Goal: Complete application form

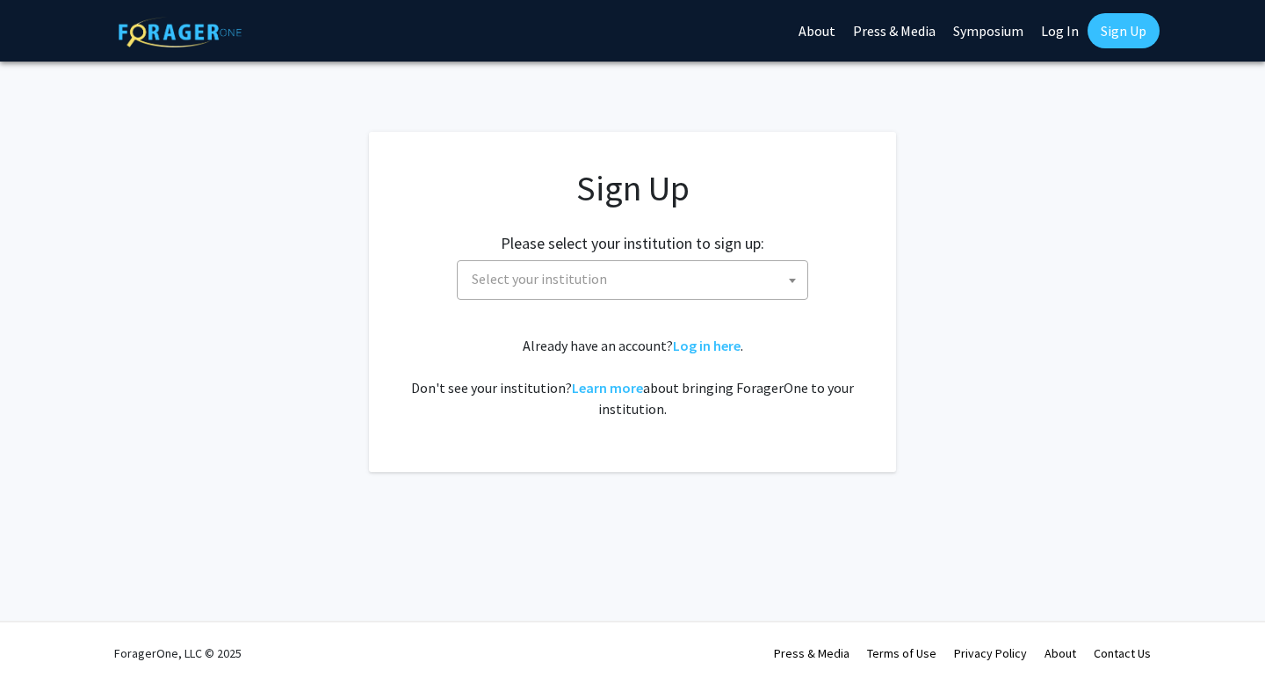
click at [701, 277] on span "Select your institution" at bounding box center [636, 279] width 343 height 36
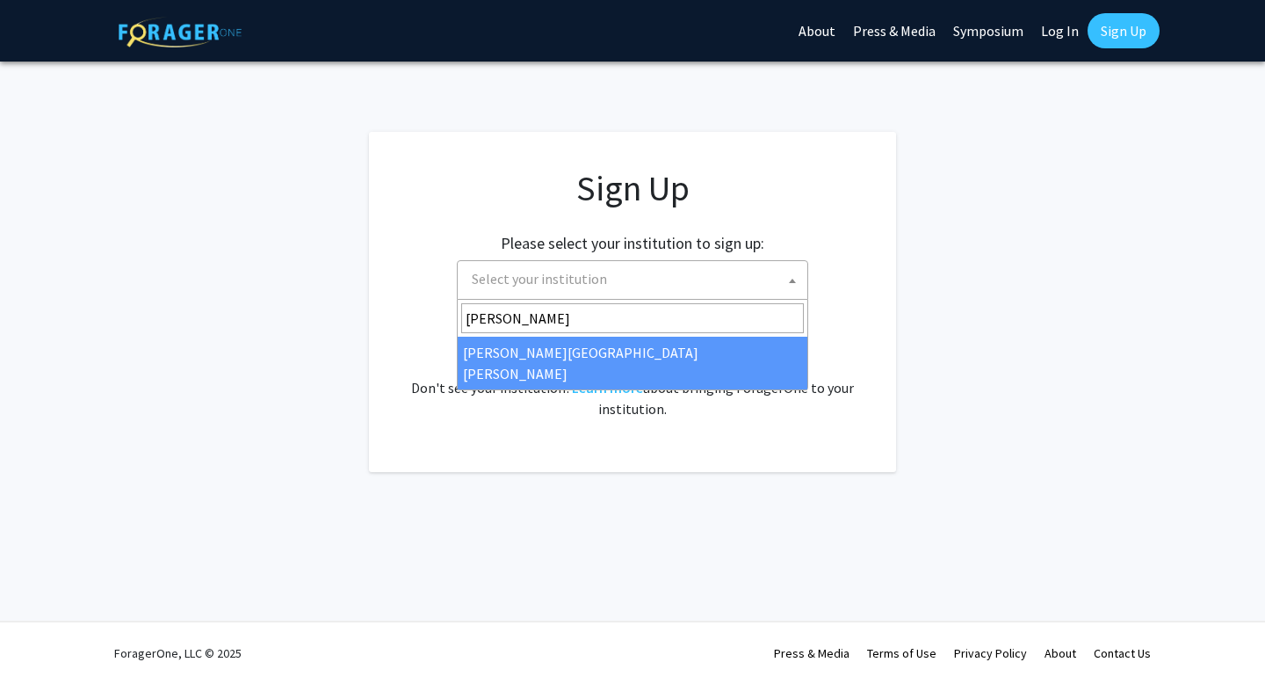
type input "[PERSON_NAME]"
select select "1"
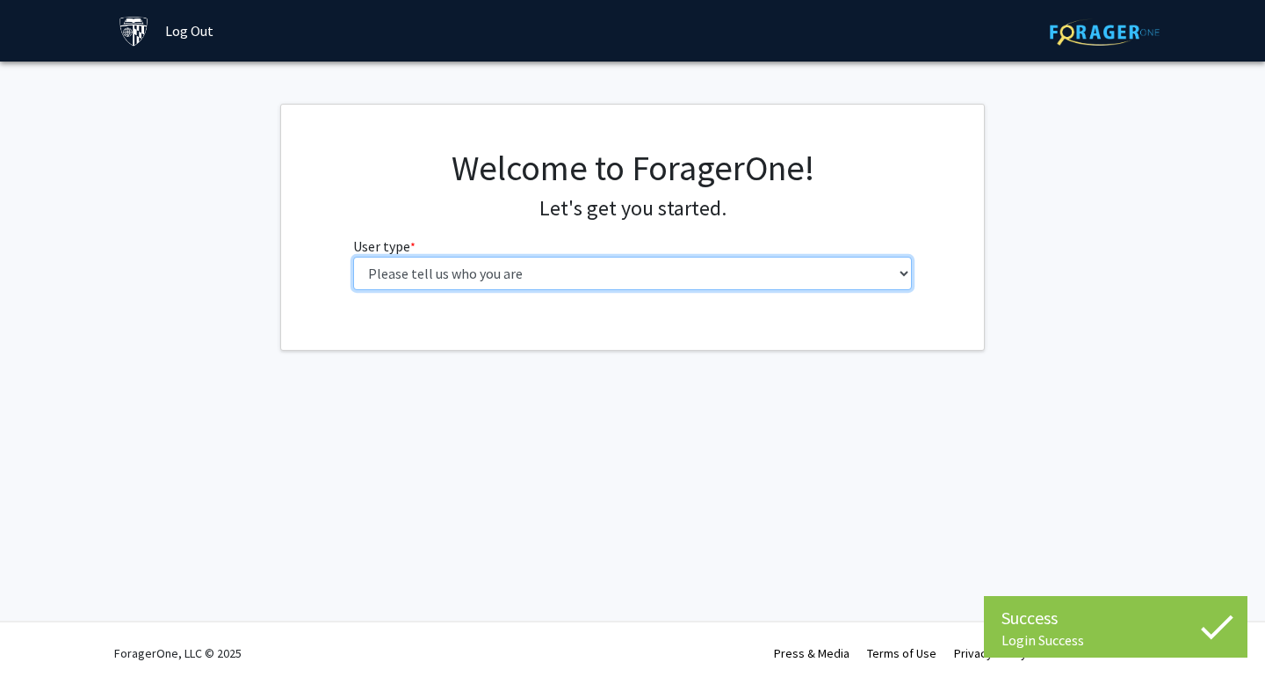
click at [715, 281] on select "Please tell us who you are Undergraduate Student Master's Student Doctoral Cand…" at bounding box center [633, 273] width 560 height 33
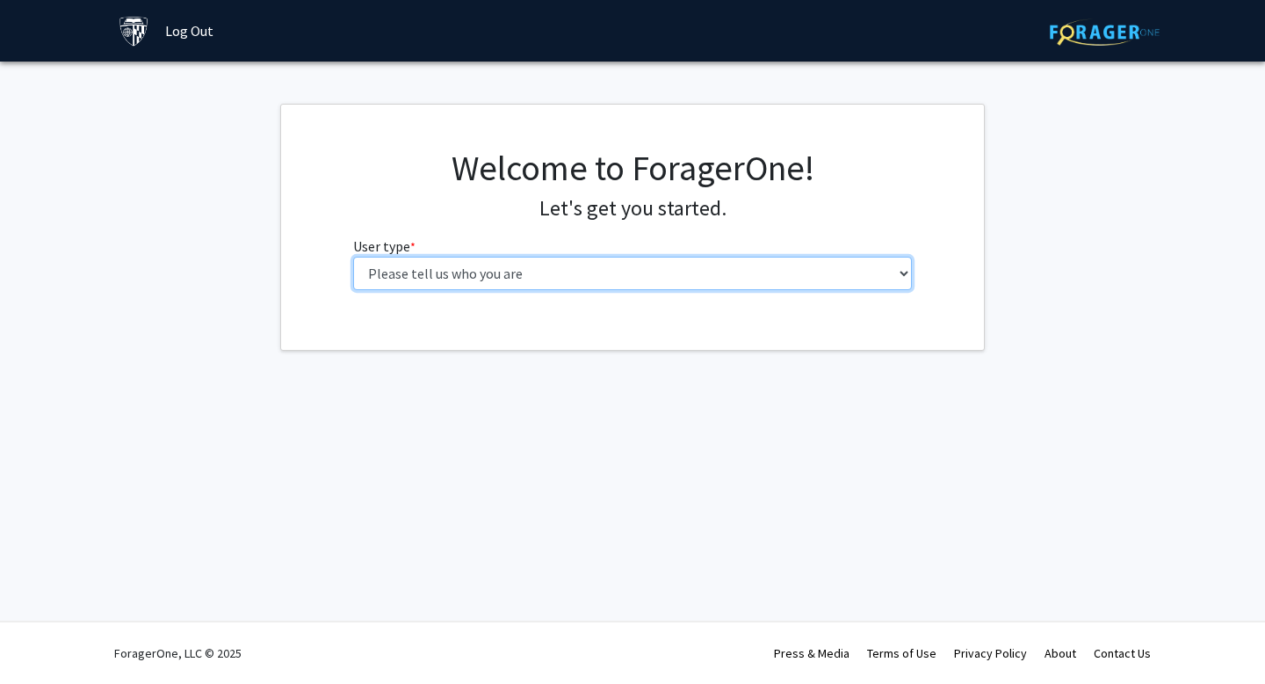
select select "2: masters"
click at [353, 257] on select "Please tell us who you are Undergraduate Student Master's Student Doctoral Cand…" at bounding box center [633, 273] width 560 height 33
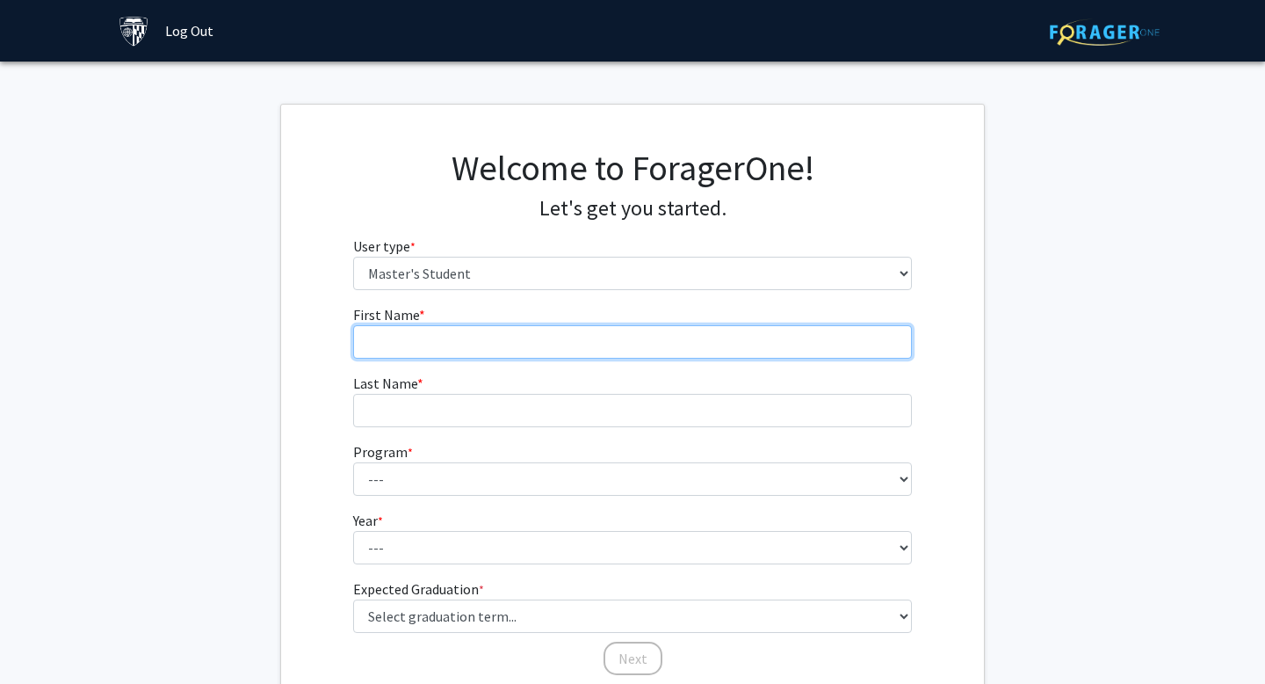
click at [641, 343] on input "First Name * required" at bounding box center [633, 341] width 560 height 33
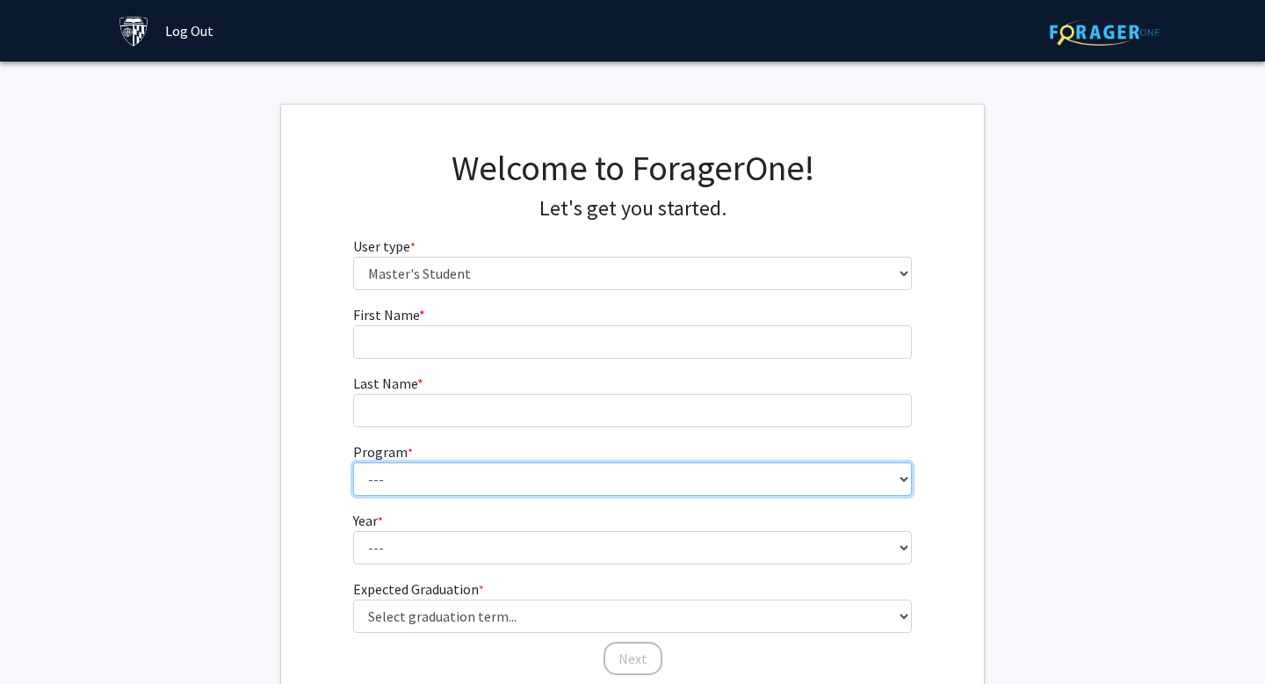
click at [584, 492] on select "--- Anatomy Education Applied and Computational Mathematics Applied Biomedical …" at bounding box center [633, 478] width 560 height 33
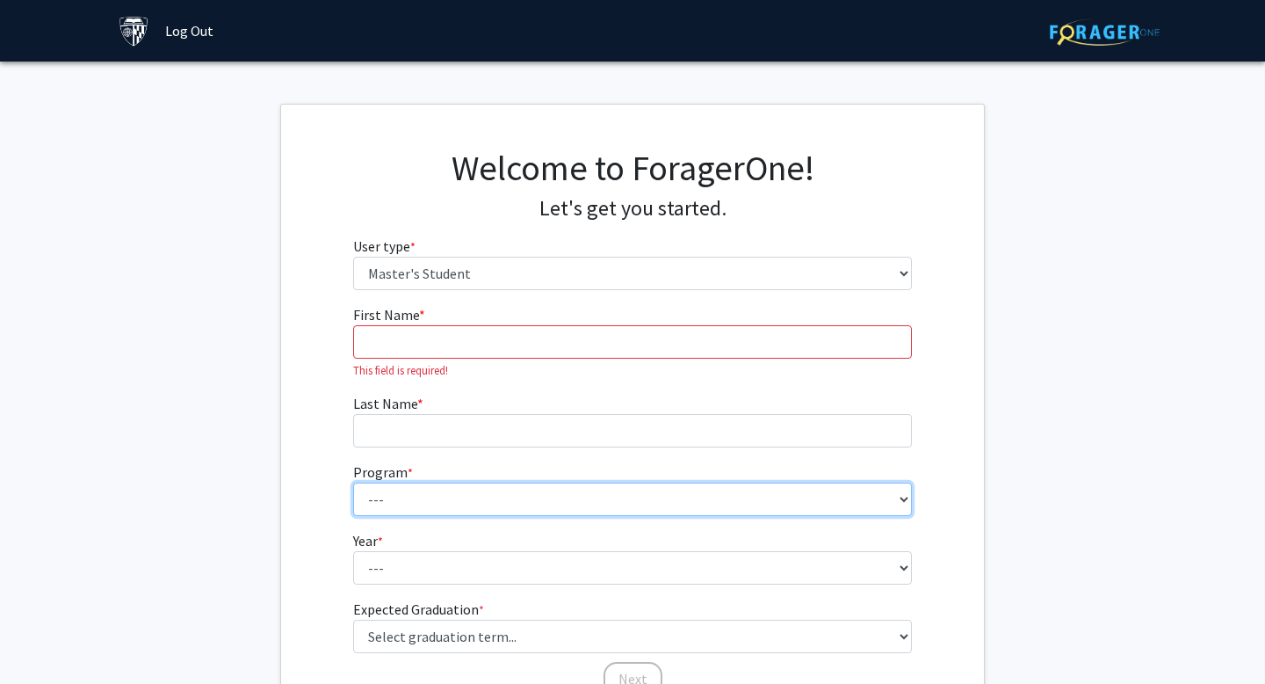
select select "44: 33"
click at [353, 482] on select "--- Anatomy Education Applied and Computational Mathematics Applied Biomedical …" at bounding box center [633, 498] width 560 height 33
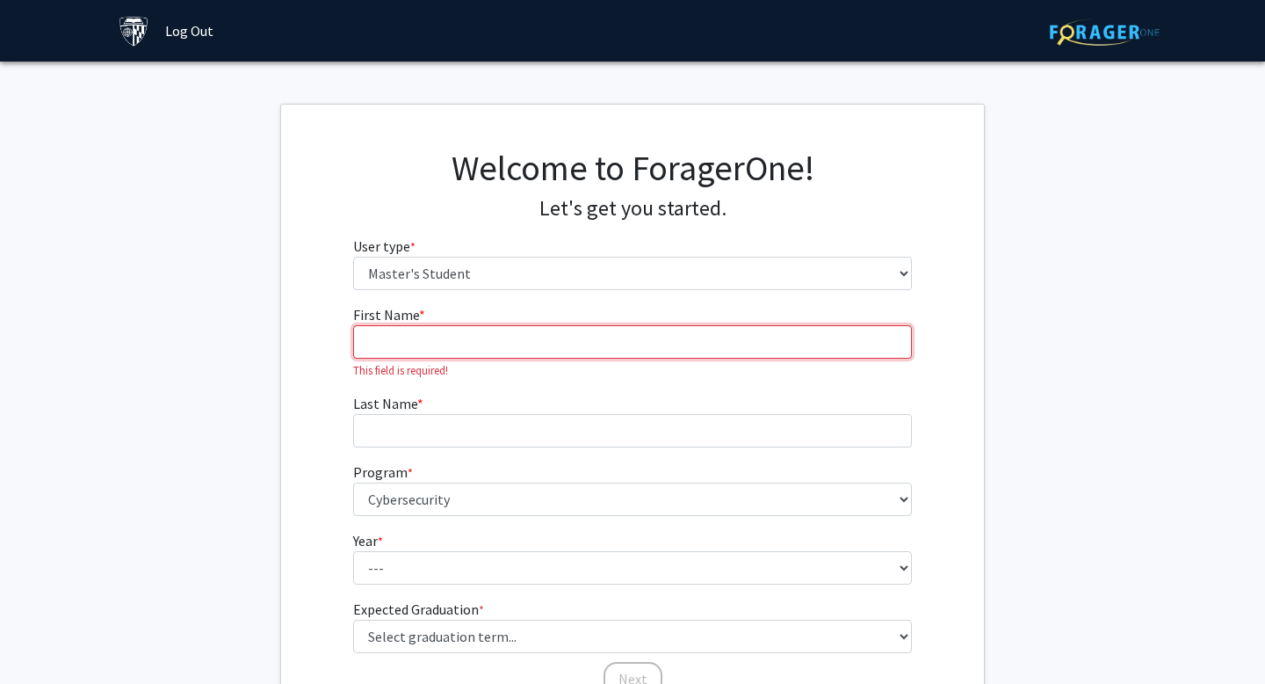
click at [469, 336] on input "First Name * required" at bounding box center [633, 341] width 560 height 33
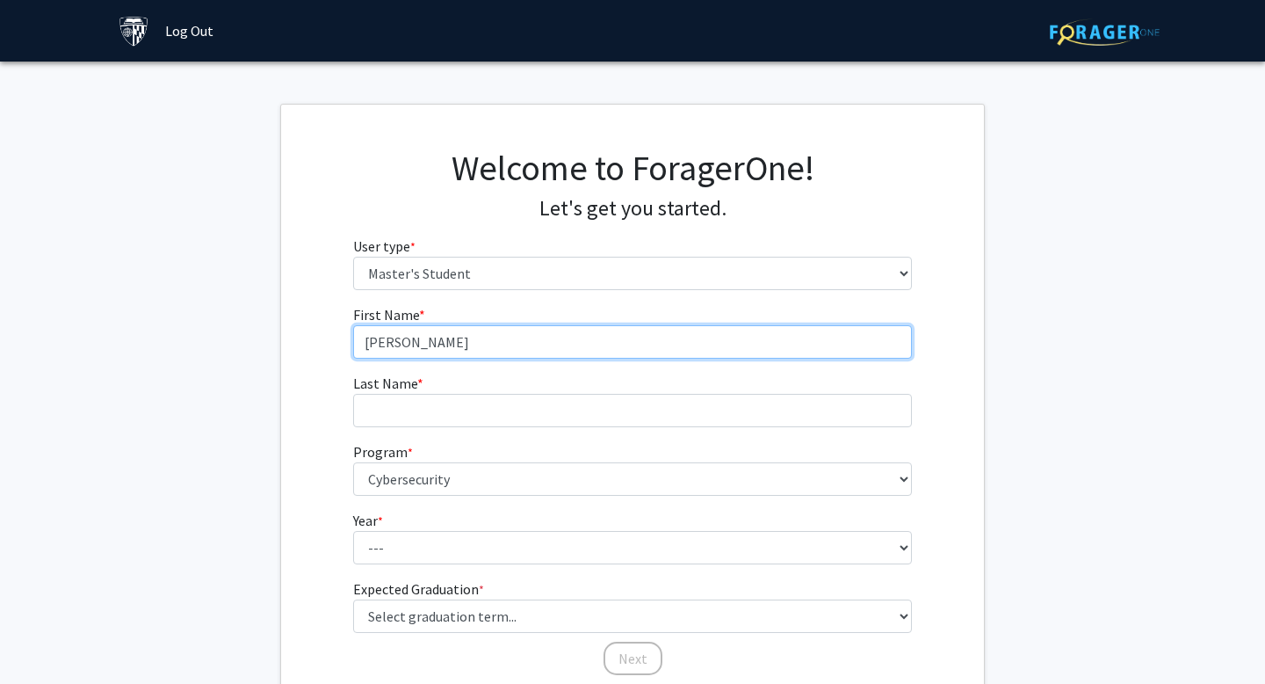
type input "Randolph"
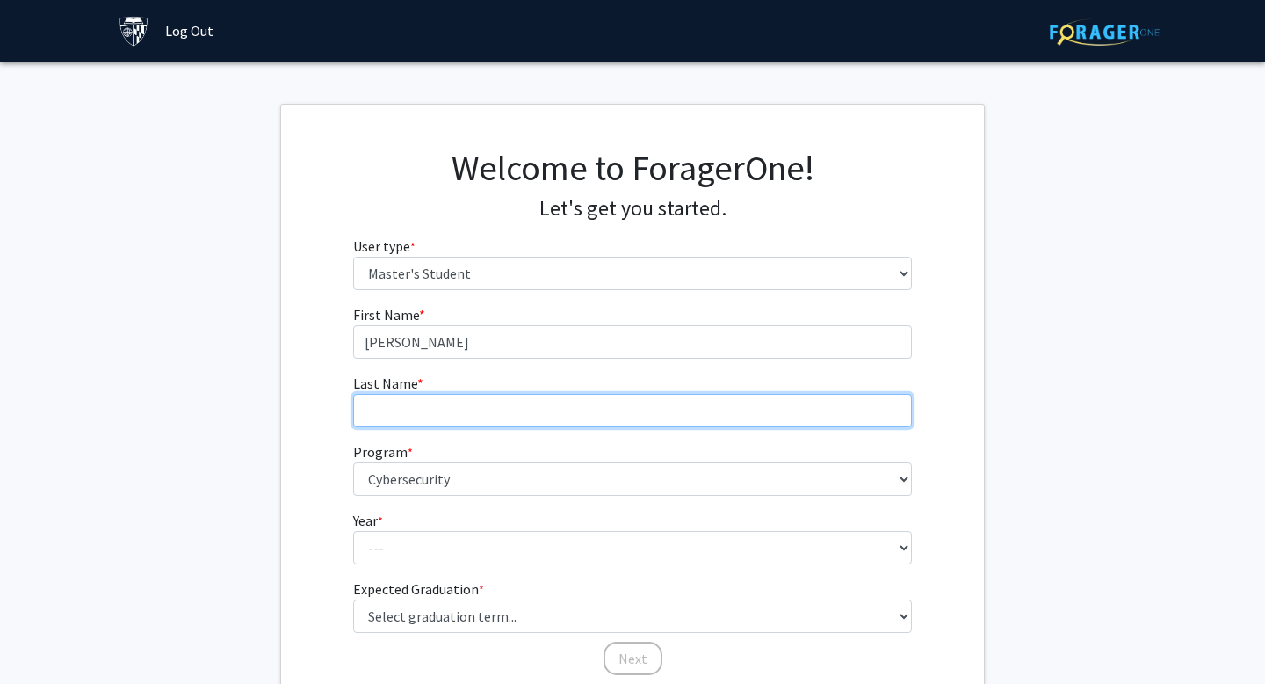
click at [463, 415] on input "Last Name * required" at bounding box center [633, 410] width 560 height 33
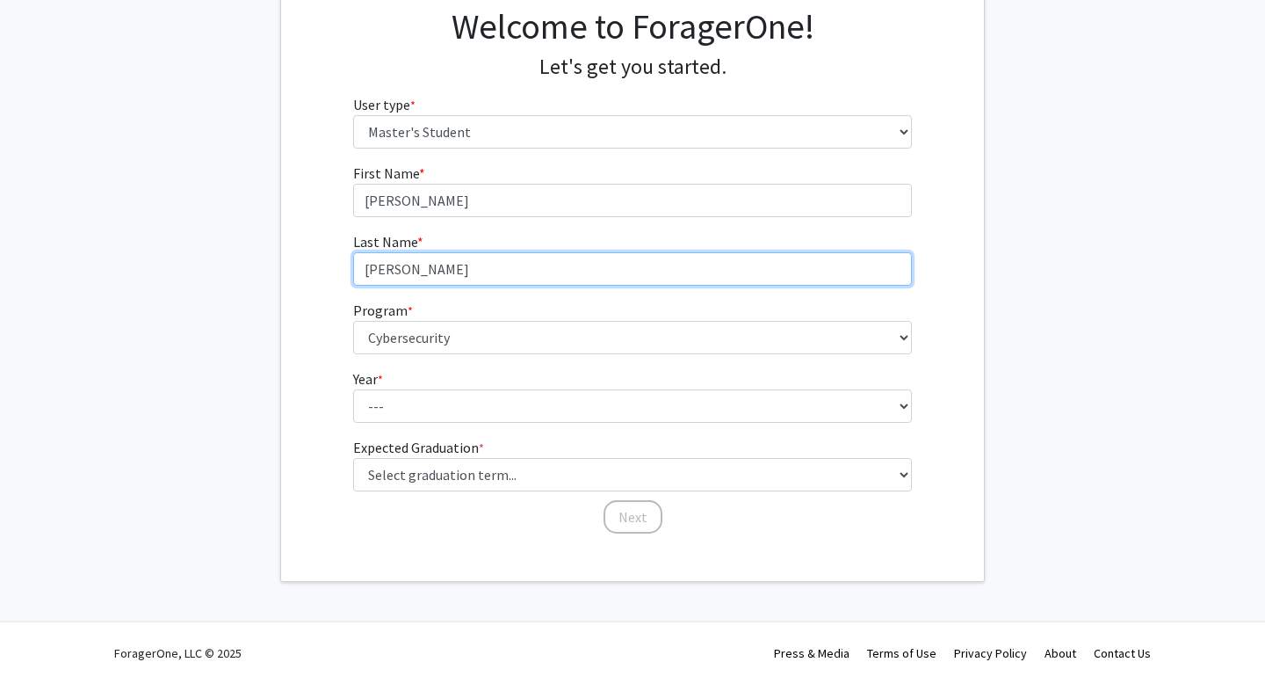
type input "Fletcher"
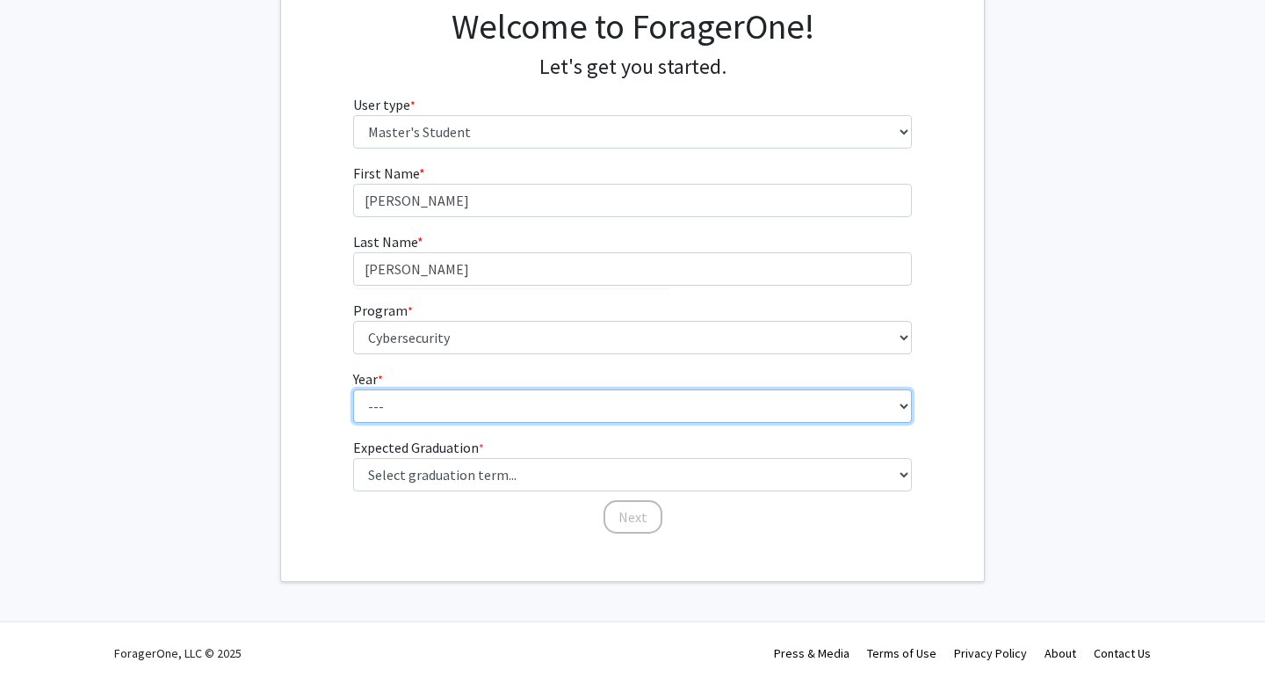
click at [436, 405] on select "--- First Year Second Year" at bounding box center [633, 405] width 560 height 33
select select "1: first_year"
click at [353, 389] on select "--- First Year Second Year" at bounding box center [633, 405] width 560 height 33
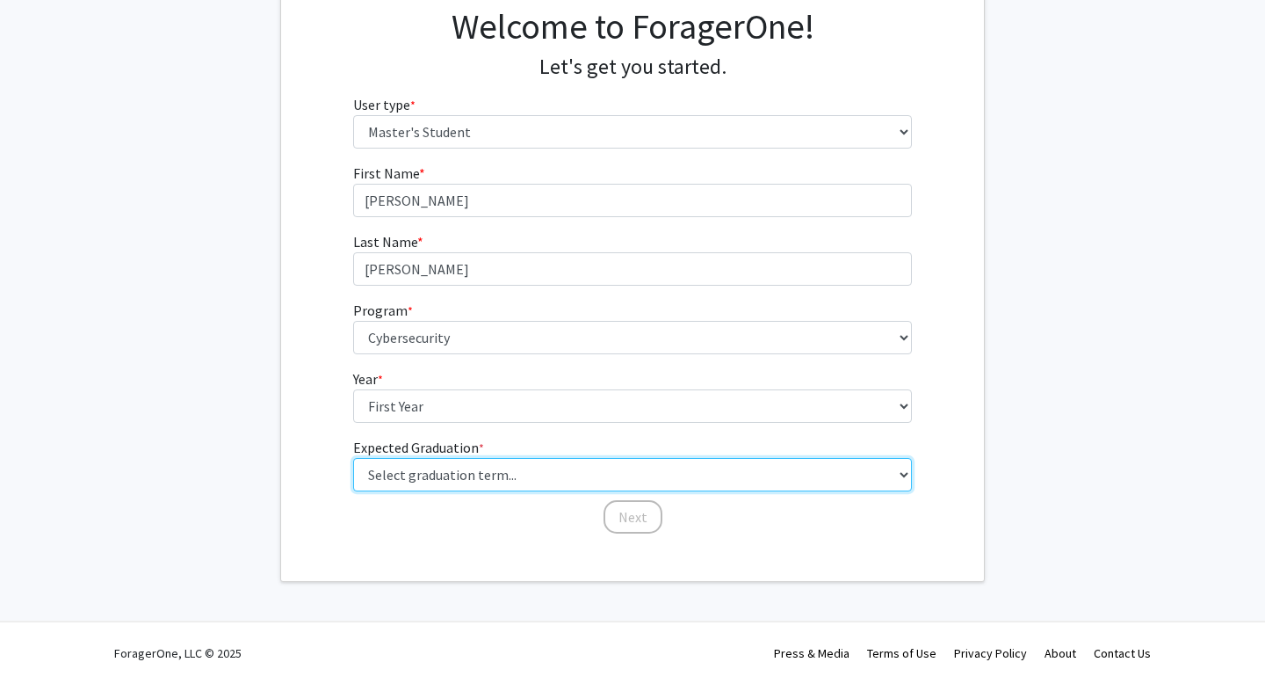
click at [445, 467] on select "Select graduation term... Spring 2025 Summer 2025 Fall 2025 Winter 2025 Spring …" at bounding box center [633, 474] width 560 height 33
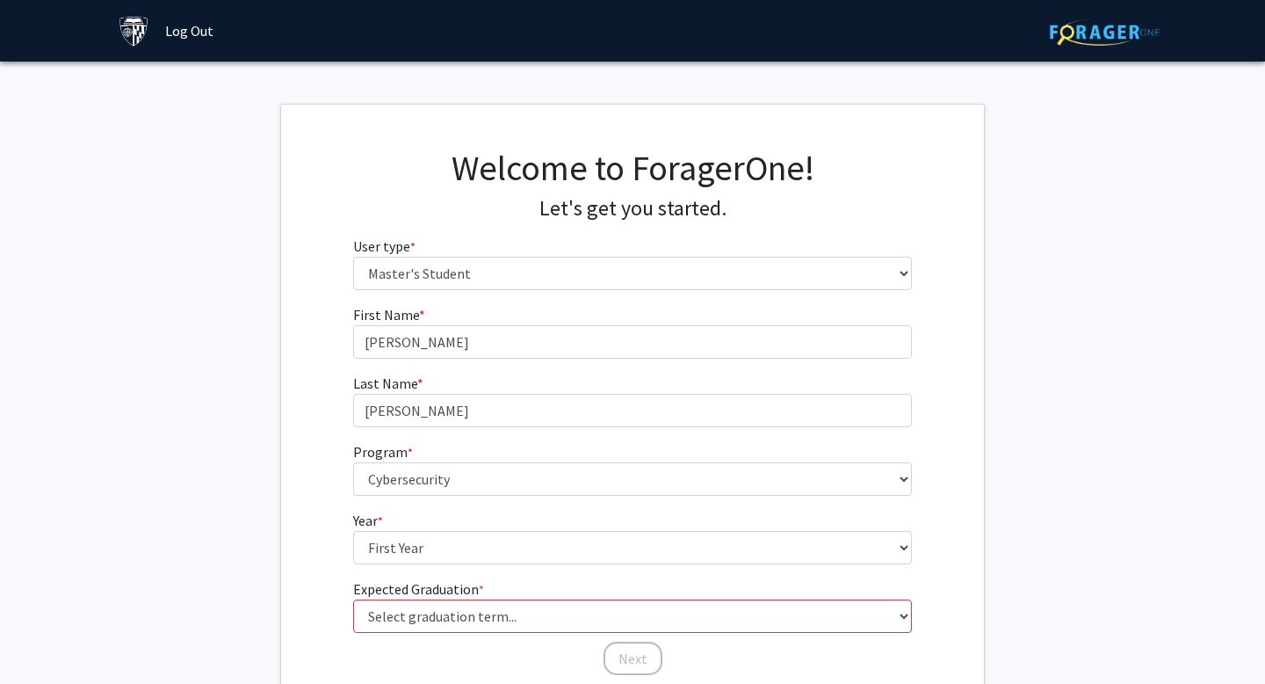
click at [184, 40] on link "Log Out" at bounding box center [189, 31] width 66 height 62
